Goal: Transaction & Acquisition: Purchase product/service

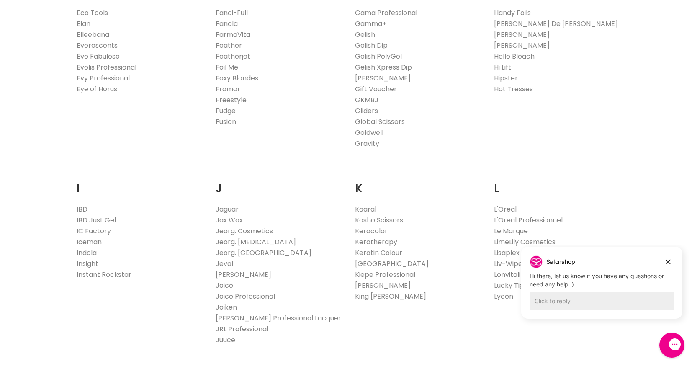
click at [506, 275] on link "Lonvitalite" at bounding box center [511, 275] width 34 height 10
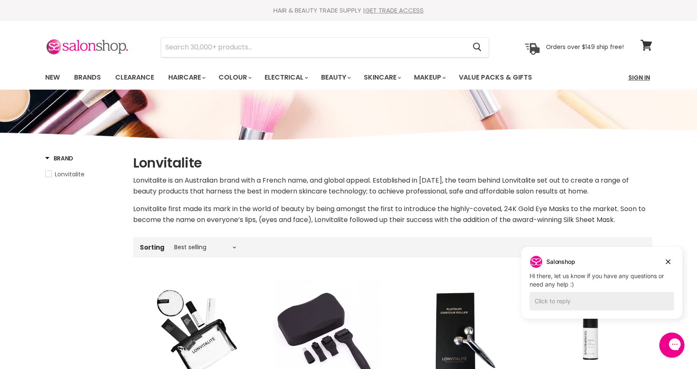
click at [642, 79] on link "Sign In" at bounding box center [640, 78] width 32 height 18
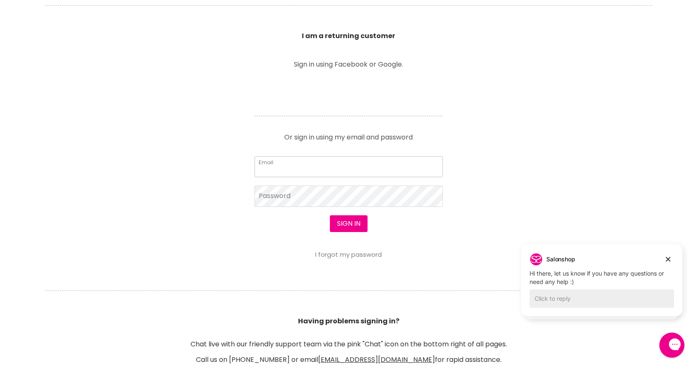
click at [355, 168] on input "Email" at bounding box center [349, 166] width 188 height 21
click at [345, 165] on input "Email" at bounding box center [349, 166] width 188 height 21
type input "jessnbeauty02@bigpond.com"
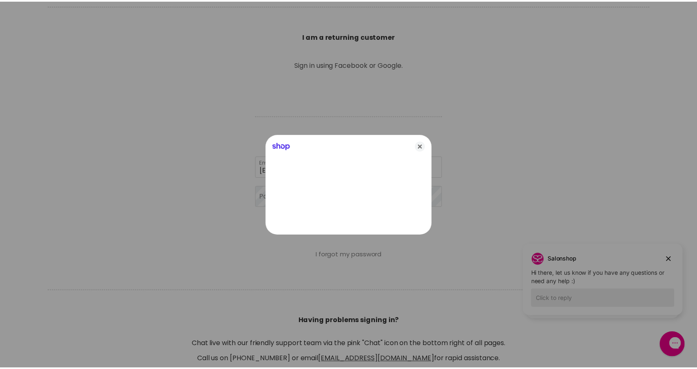
scroll to position [293, 0]
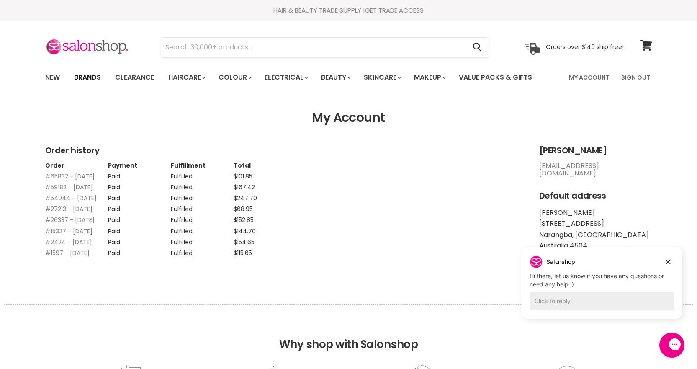
click at [80, 77] on link "Brands" at bounding box center [87, 78] width 39 height 18
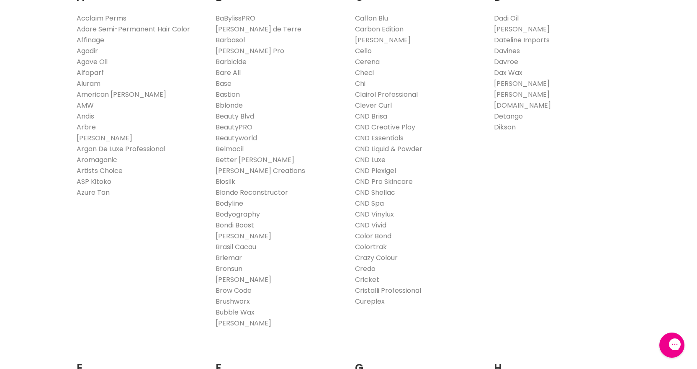
click at [240, 226] on link "Bondi Boost" at bounding box center [235, 225] width 39 height 10
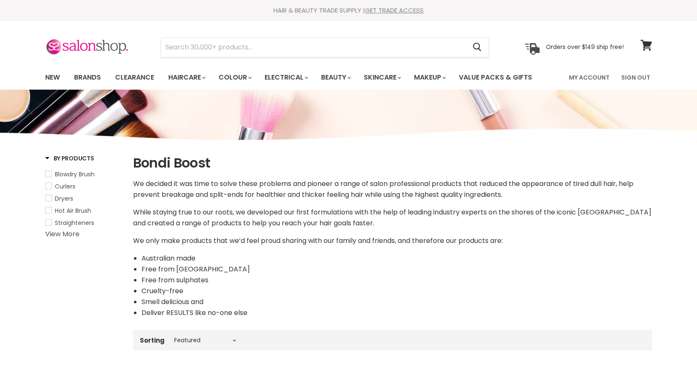
select select "manual"
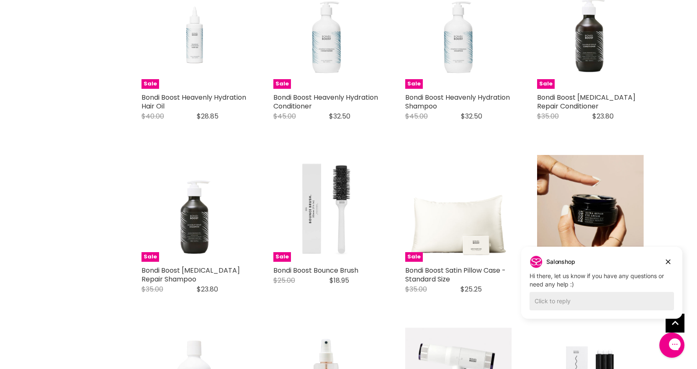
scroll to position [1424, 0]
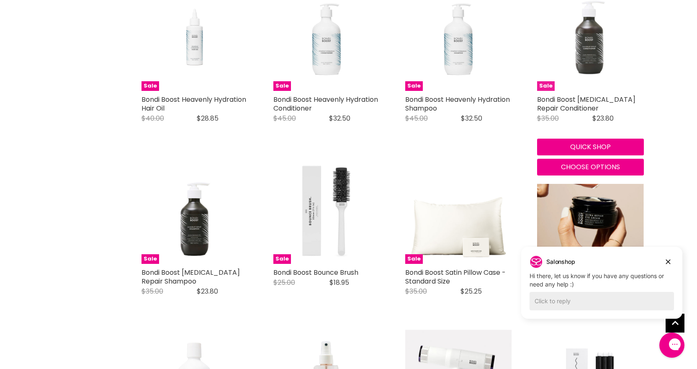
click at [593, 56] on img "Main content" at bounding box center [590, 37] width 107 height 107
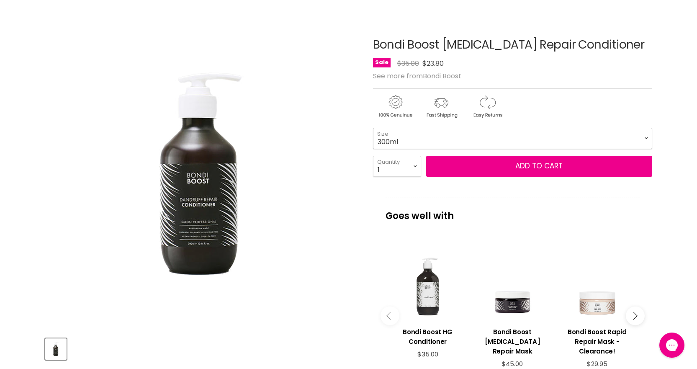
click at [509, 140] on select "300ml" at bounding box center [512, 138] width 279 height 21
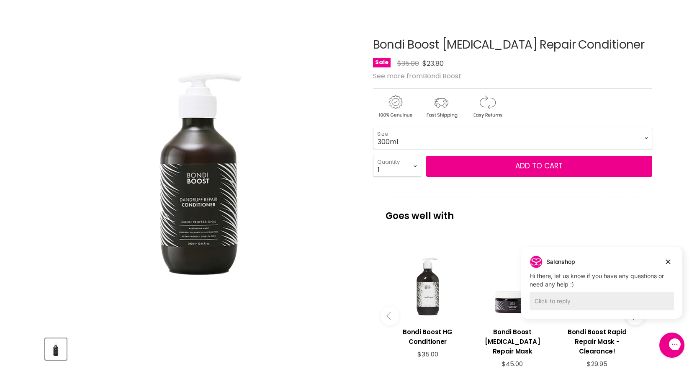
click at [512, 138] on select "300ml" at bounding box center [512, 138] width 279 height 21
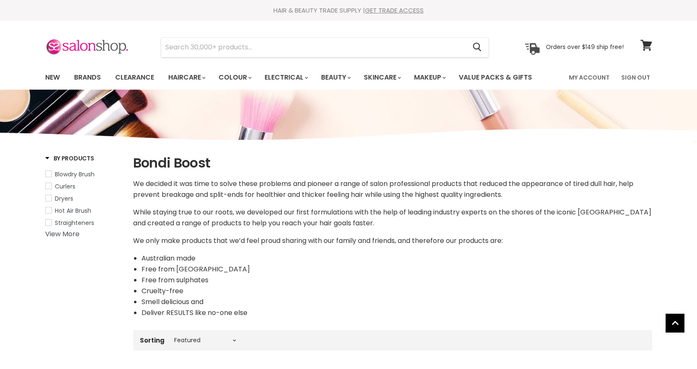
select select "manual"
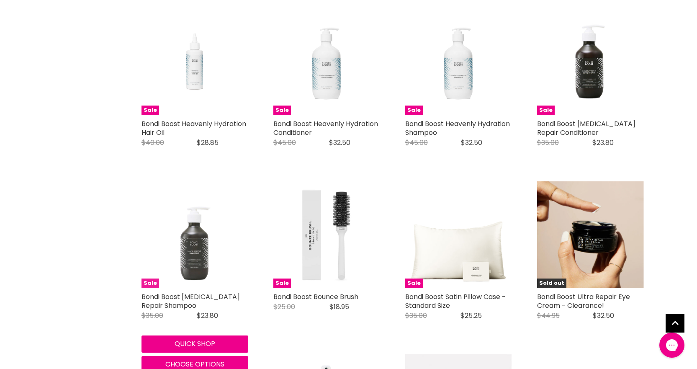
click at [194, 252] on img "Main content" at bounding box center [195, 234] width 107 height 107
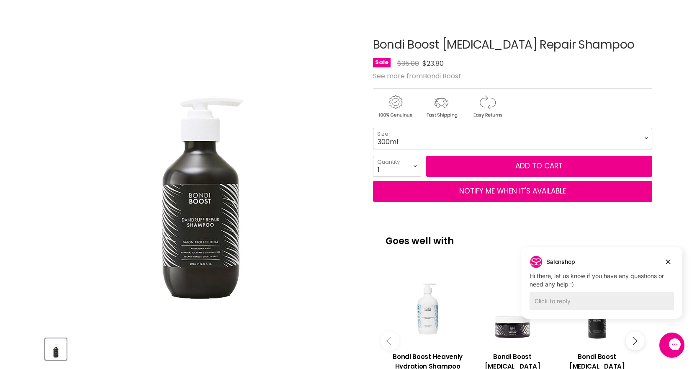
click at [426, 137] on select "300ml 1 Litre" at bounding box center [512, 138] width 279 height 21
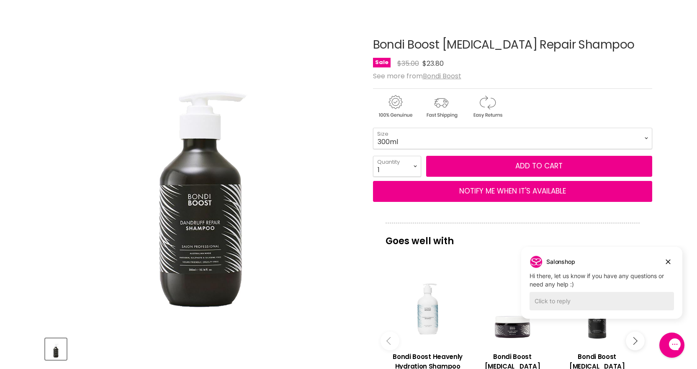
click at [348, 232] on img "Bondi Boost Dandruff Repair Shampoo image. Click or Scroll to Zoom." at bounding box center [201, 173] width 313 height 313
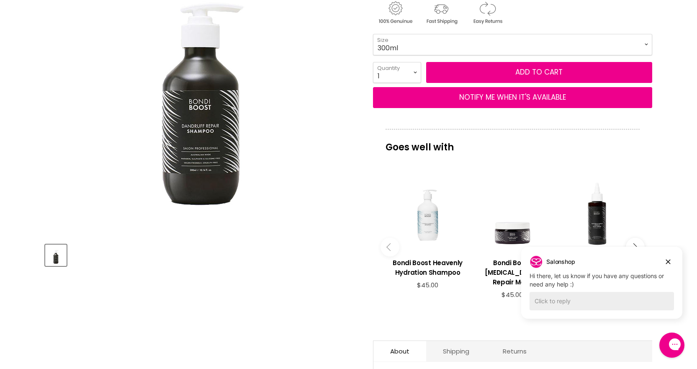
scroll to position [42, 0]
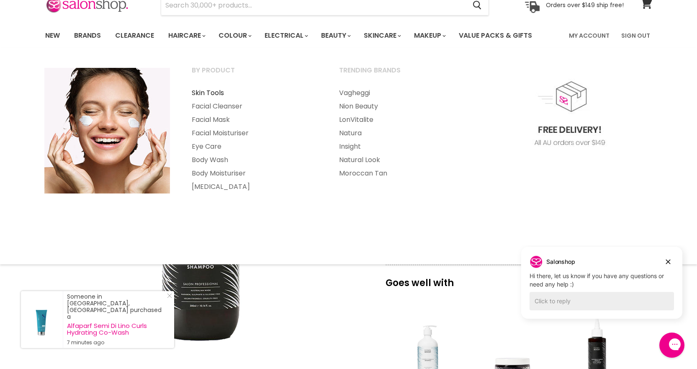
click at [209, 92] on link "Skin Tools" at bounding box center [254, 92] width 146 height 13
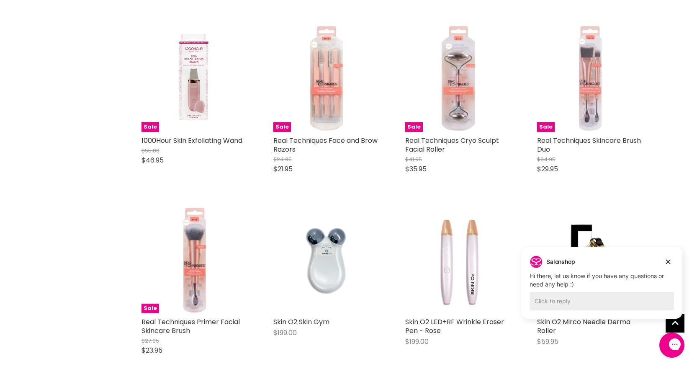
scroll to position [670, 0]
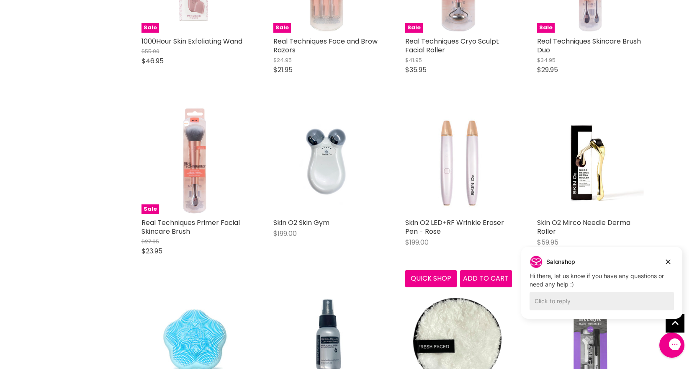
click at [469, 163] on img "Main content" at bounding box center [458, 160] width 107 height 107
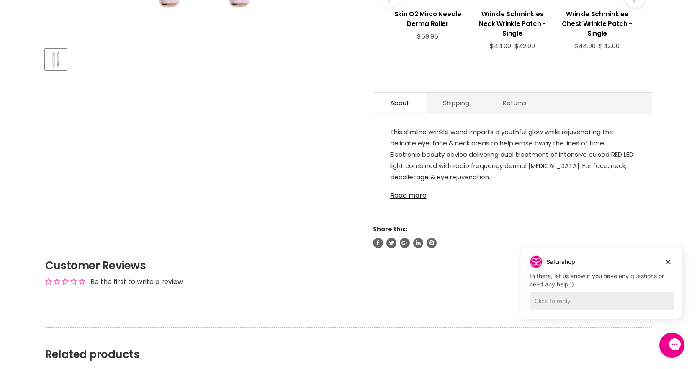
scroll to position [377, 0]
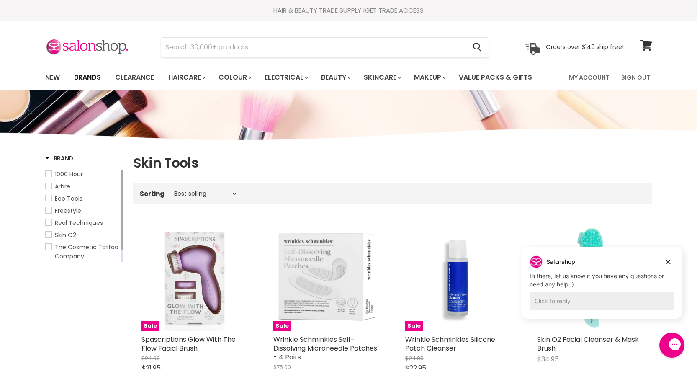
click at [80, 76] on link "Brands" at bounding box center [87, 78] width 39 height 18
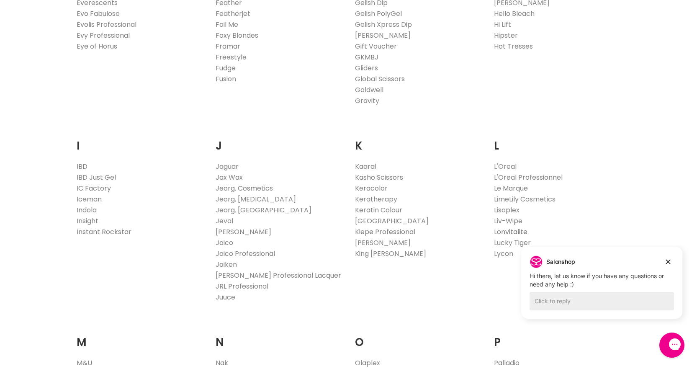
click at [507, 230] on link "Lonvitalite" at bounding box center [511, 232] width 34 height 10
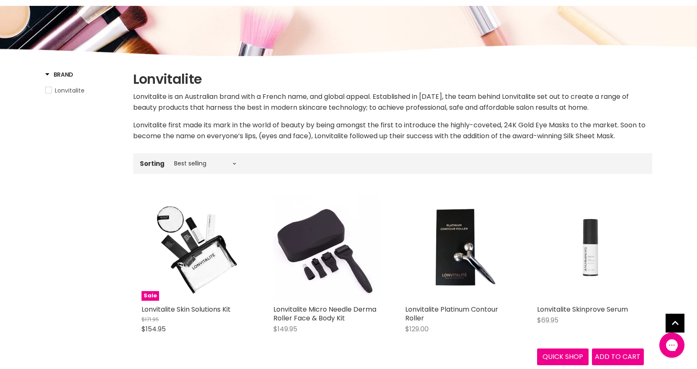
click at [583, 254] on img "Main content" at bounding box center [590, 247] width 107 height 107
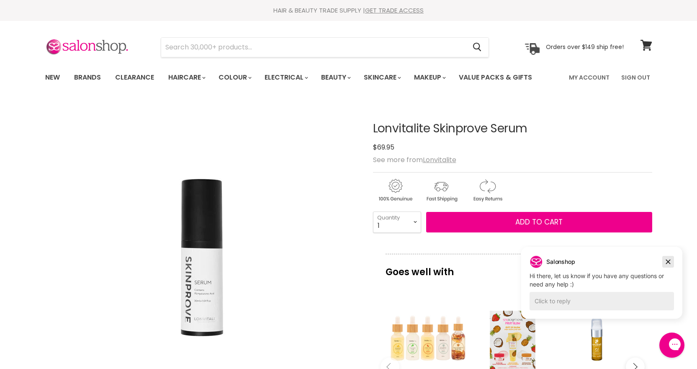
click at [667, 262] on icon "Dismiss campaign" at bounding box center [668, 262] width 8 height 10
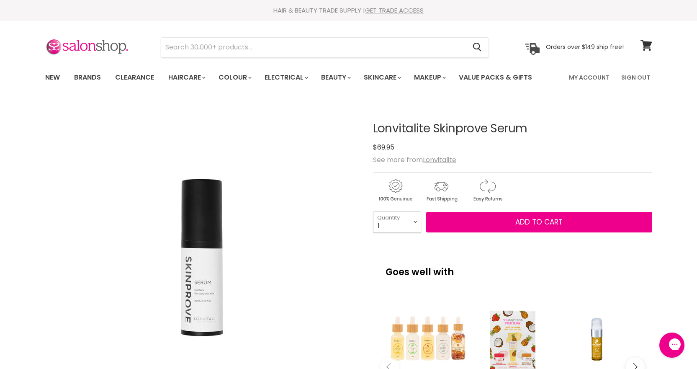
click at [417, 222] on select "1 2 3 4 5 6 7 8 9 10+" at bounding box center [397, 222] width 48 height 21
click at [566, 152] on div "$69.95" at bounding box center [512, 147] width 279 height 11
